Goal: Information Seeking & Learning: Find specific fact

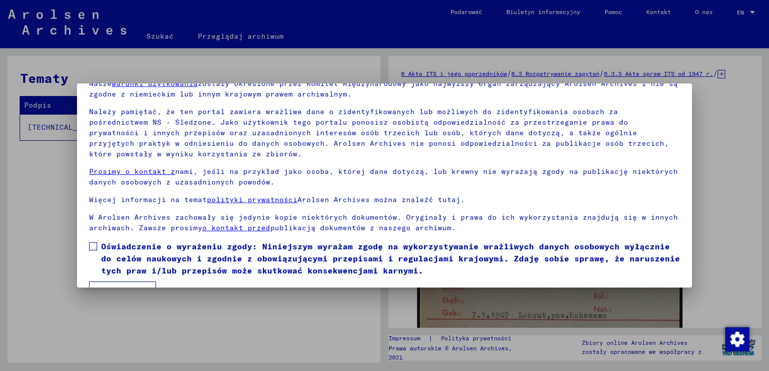
scroll to position [75, 0]
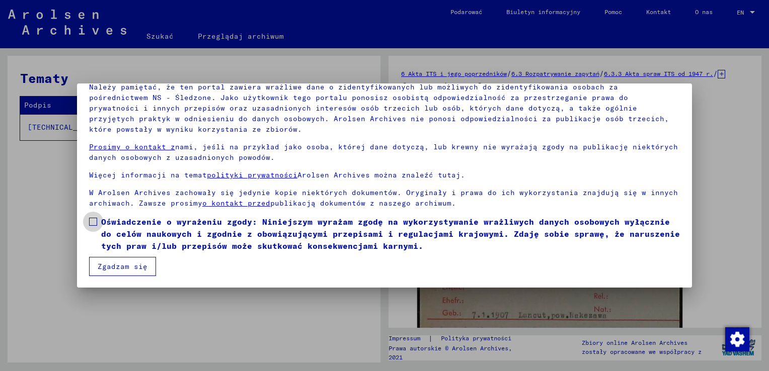
click at [91, 223] on span at bounding box center [93, 222] width 8 height 8
click at [100, 267] on button "Zgadzam się" at bounding box center [122, 266] width 67 height 19
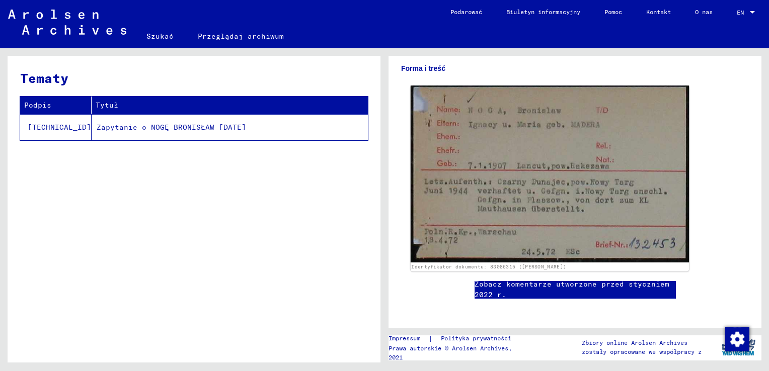
scroll to position [151, 0]
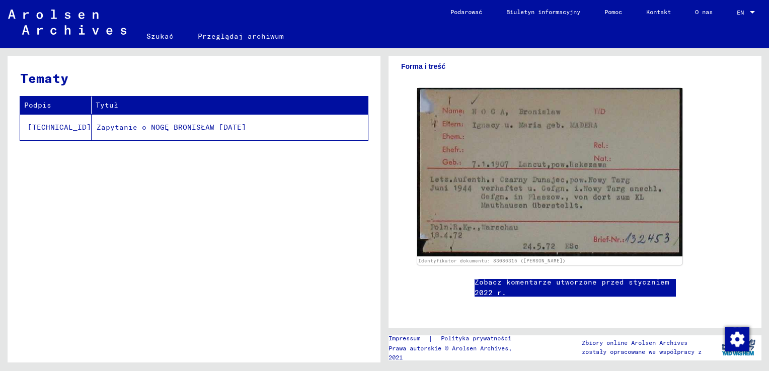
click at [567, 288] on link "Zobacz komentarze utworzone przed styczniem 2022 r." at bounding box center [574, 287] width 201 height 21
click at [121, 127] on td "Zapytanie o NOGĘ BRONISŁAW [DATE]" at bounding box center [230, 127] width 276 height 26
drag, startPoint x: 121, startPoint y: 127, endPoint x: 163, endPoint y: 153, distance: 50.0
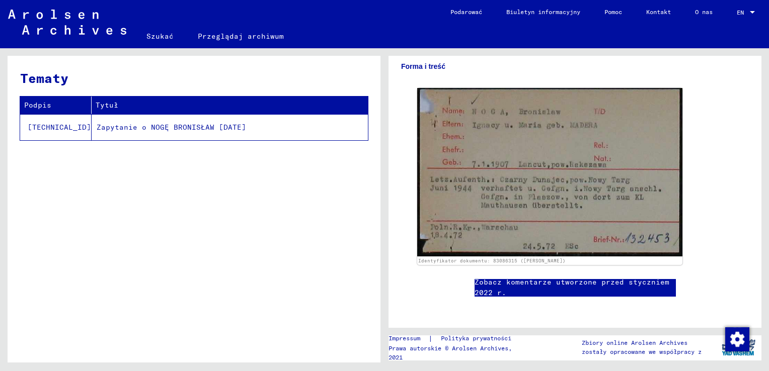
click at [163, 153] on div "Tematy Podpis Tytuł [TECHNICAL_ID] Zapytanie o NOGĘ BRONISŁAW [DATE]" at bounding box center [194, 213] width 373 height 314
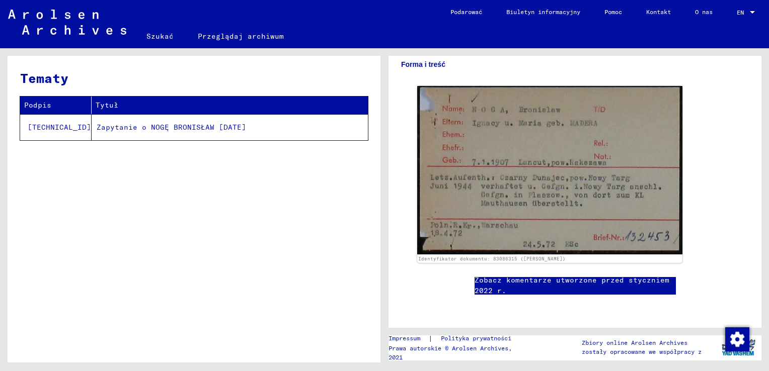
scroll to position [373, 0]
click at [744, 310] on yv-its-full-details "6 Akta ITS i jego poprzedników / 6.3 Rozpatrywanie zapytań / 6.3.3 Akta spraw I…" at bounding box center [574, 115] width 373 height 400
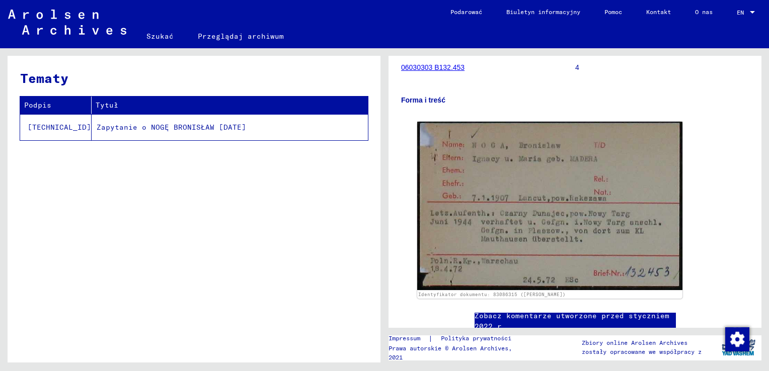
scroll to position [122, 0]
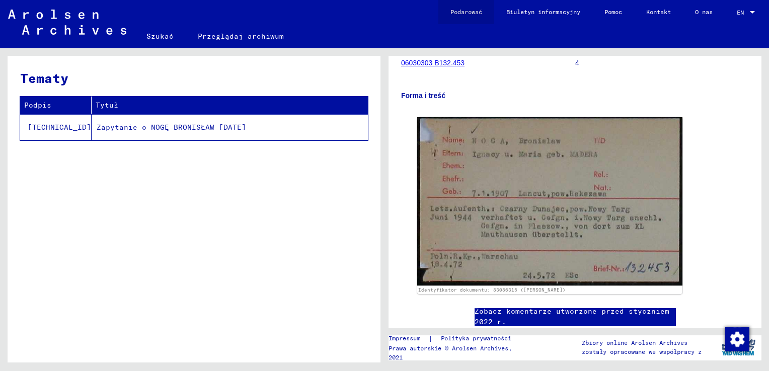
click at [463, 15] on link "Podarować" at bounding box center [466, 12] width 56 height 24
